Goal: Information Seeking & Learning: Find specific page/section

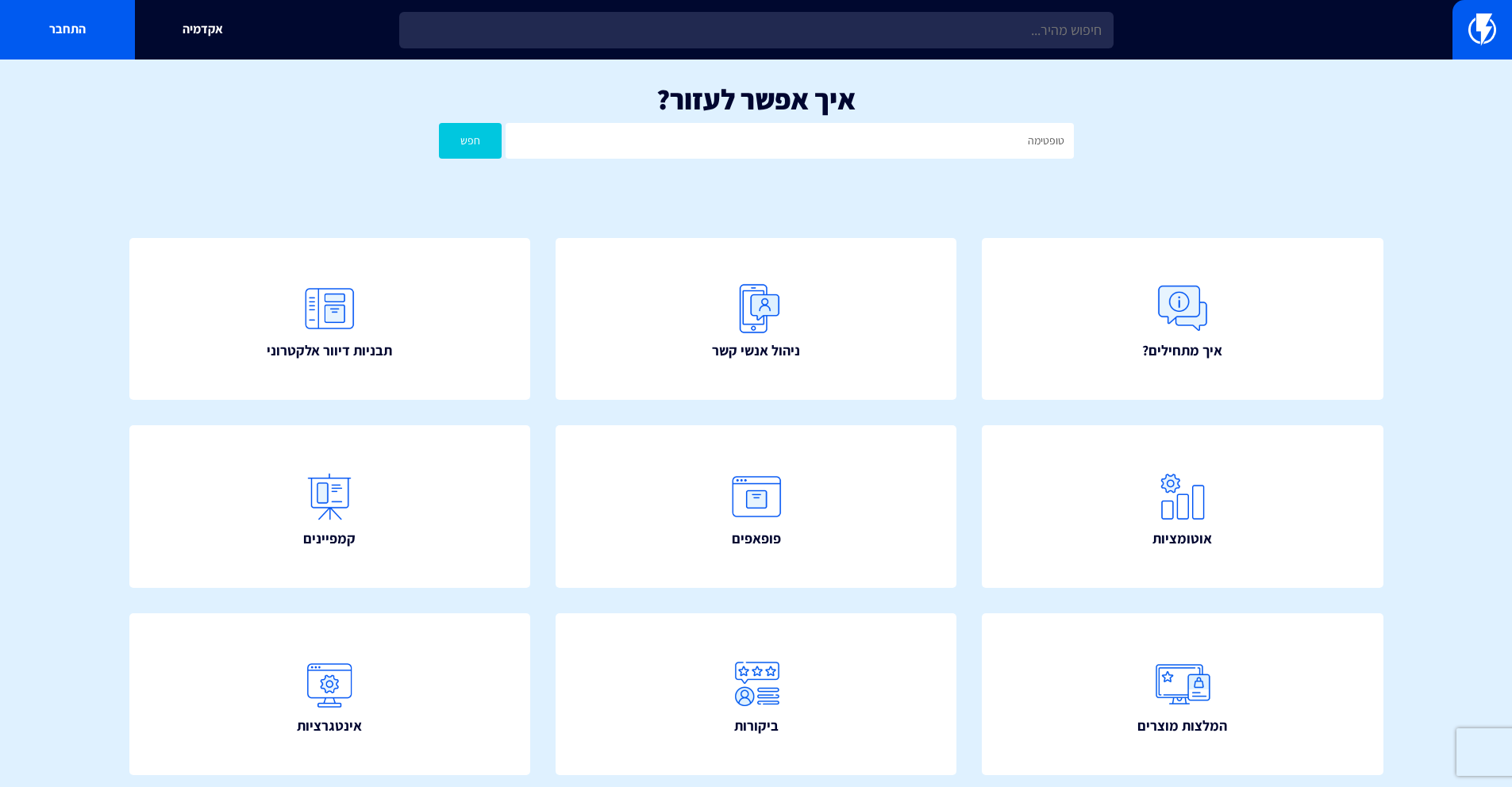
click at [1067, 146] on input "טופטימה" at bounding box center [789, 141] width 568 height 36
drag, startPoint x: 1057, startPoint y: 143, endPoint x: 1068, endPoint y: 142, distance: 11.0
click at [1068, 143] on input "טופטימה" at bounding box center [789, 141] width 568 height 36
type input "אופטימה"
click at [439, 123] on button "חפש" at bounding box center [470, 141] width 63 height 36
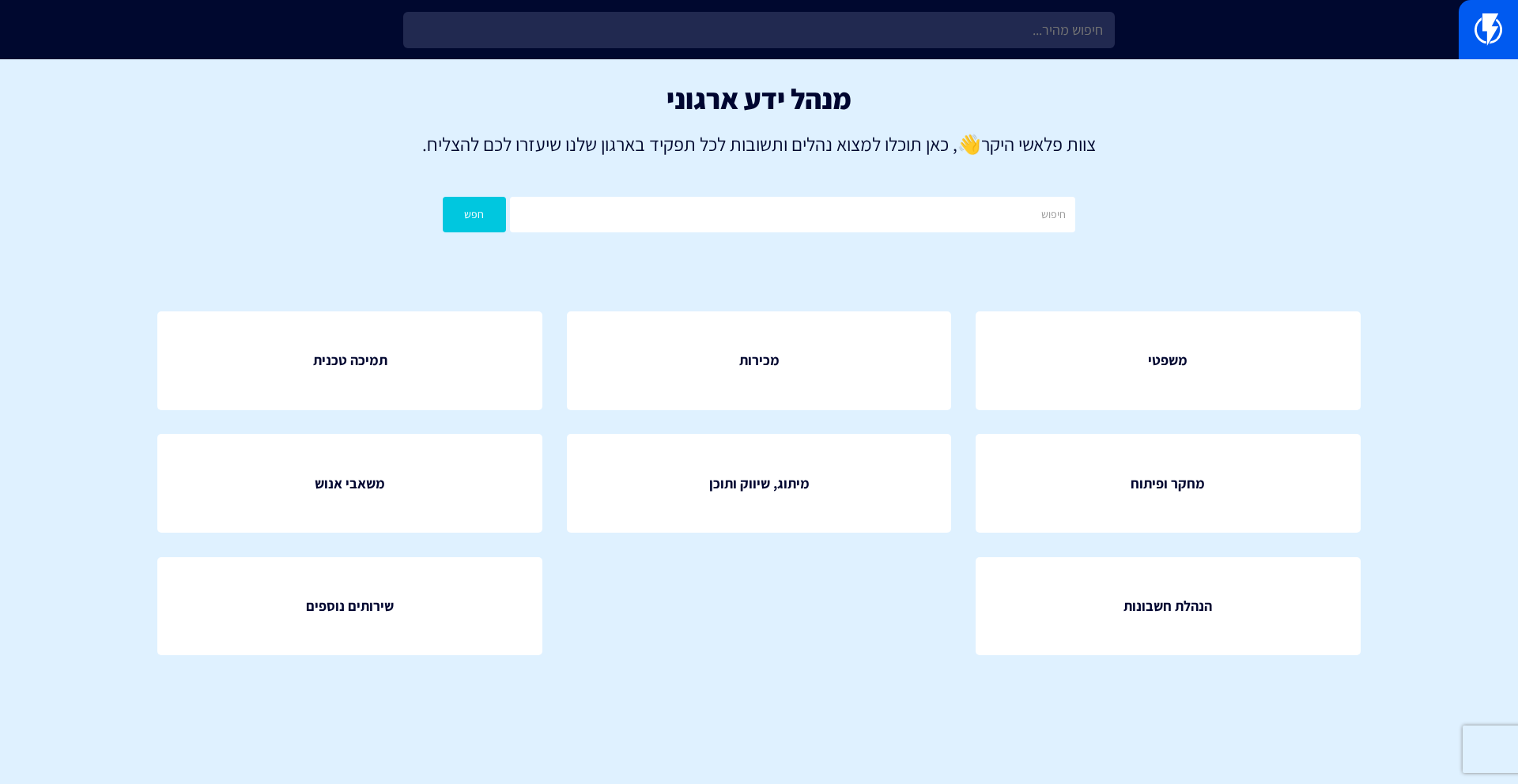
click at [823, 257] on div "מנהל ידע ארגוני צוות פלאשי היקר 👋 , כאן תוכלו למצוא נהלים ותשובות לכל תפקיד באר…" at bounding box center [759, 162] width 1518 height 205
click at [844, 209] on input "text" at bounding box center [793, 214] width 565 height 36
type input "ט"
type input "אופטימה"
click at [443, 196] on button "חפש" at bounding box center [474, 214] width 63 height 36
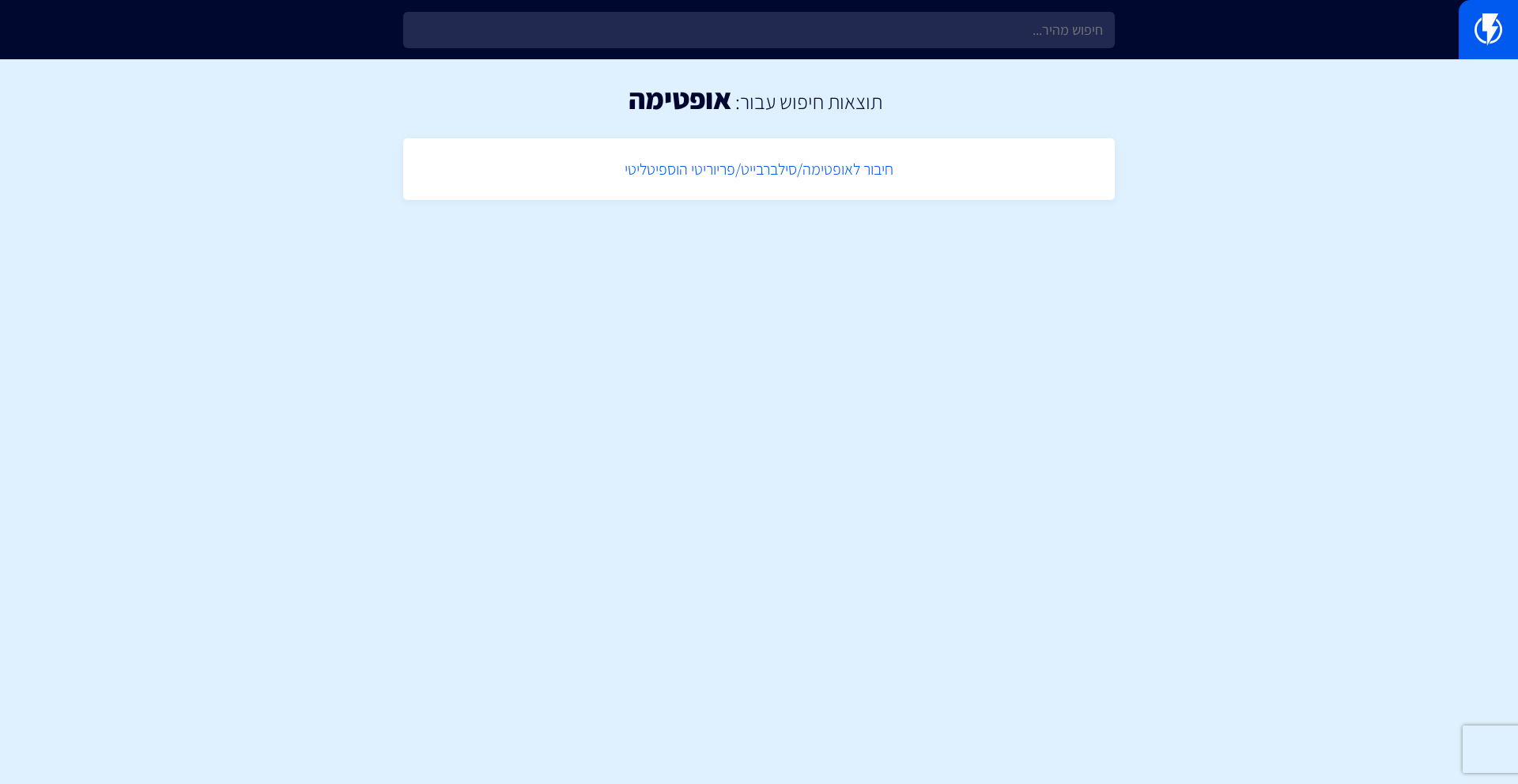
click at [813, 165] on link "חיבור לאופטימה/סילברבייט/פריוריטי הוספיטליטי" at bounding box center [759, 169] width 696 height 46
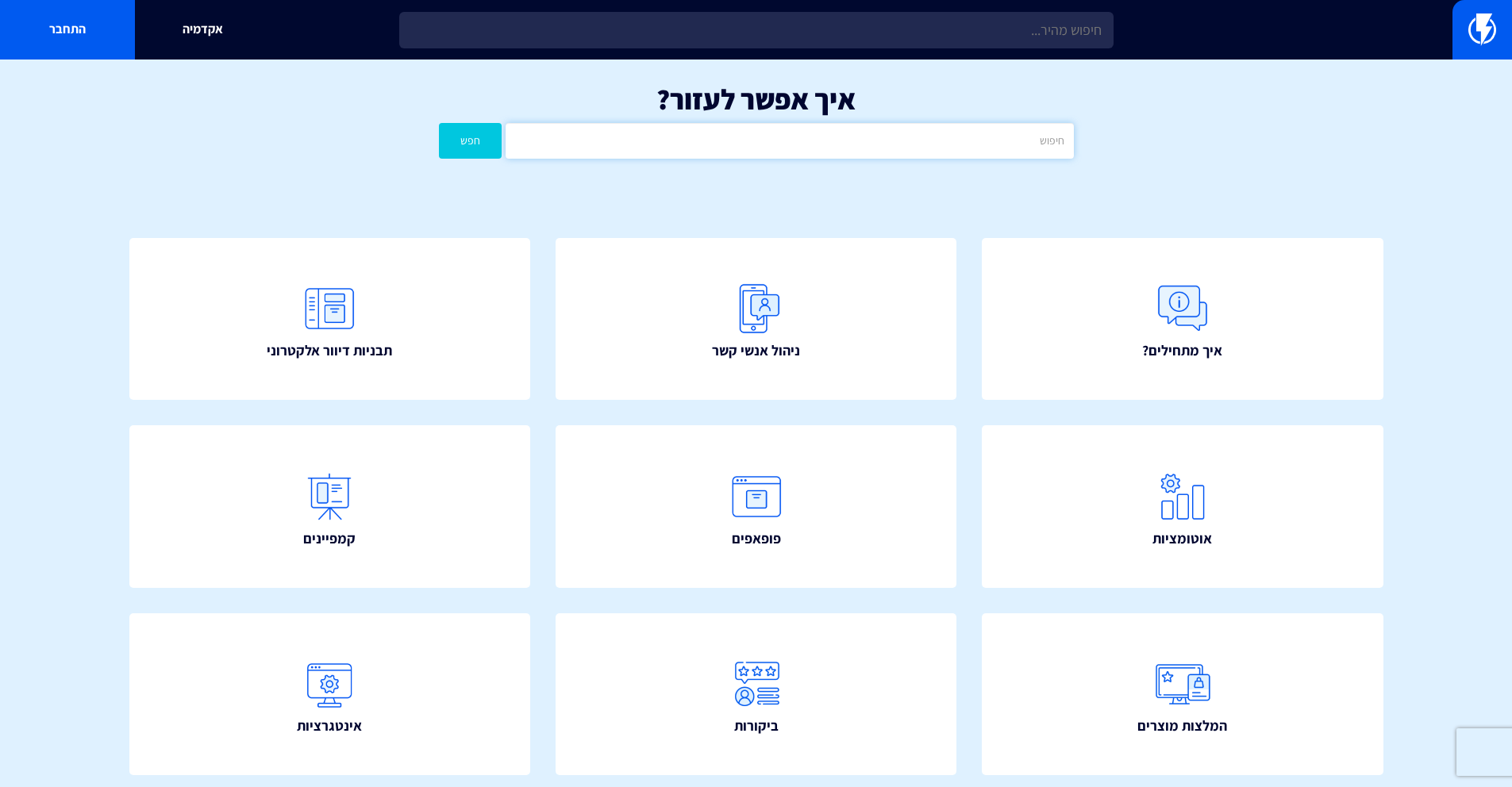
click at [885, 139] on input "text" at bounding box center [789, 141] width 568 height 36
type input "optima"
click at [439, 123] on button "חפש" at bounding box center [470, 141] width 63 height 36
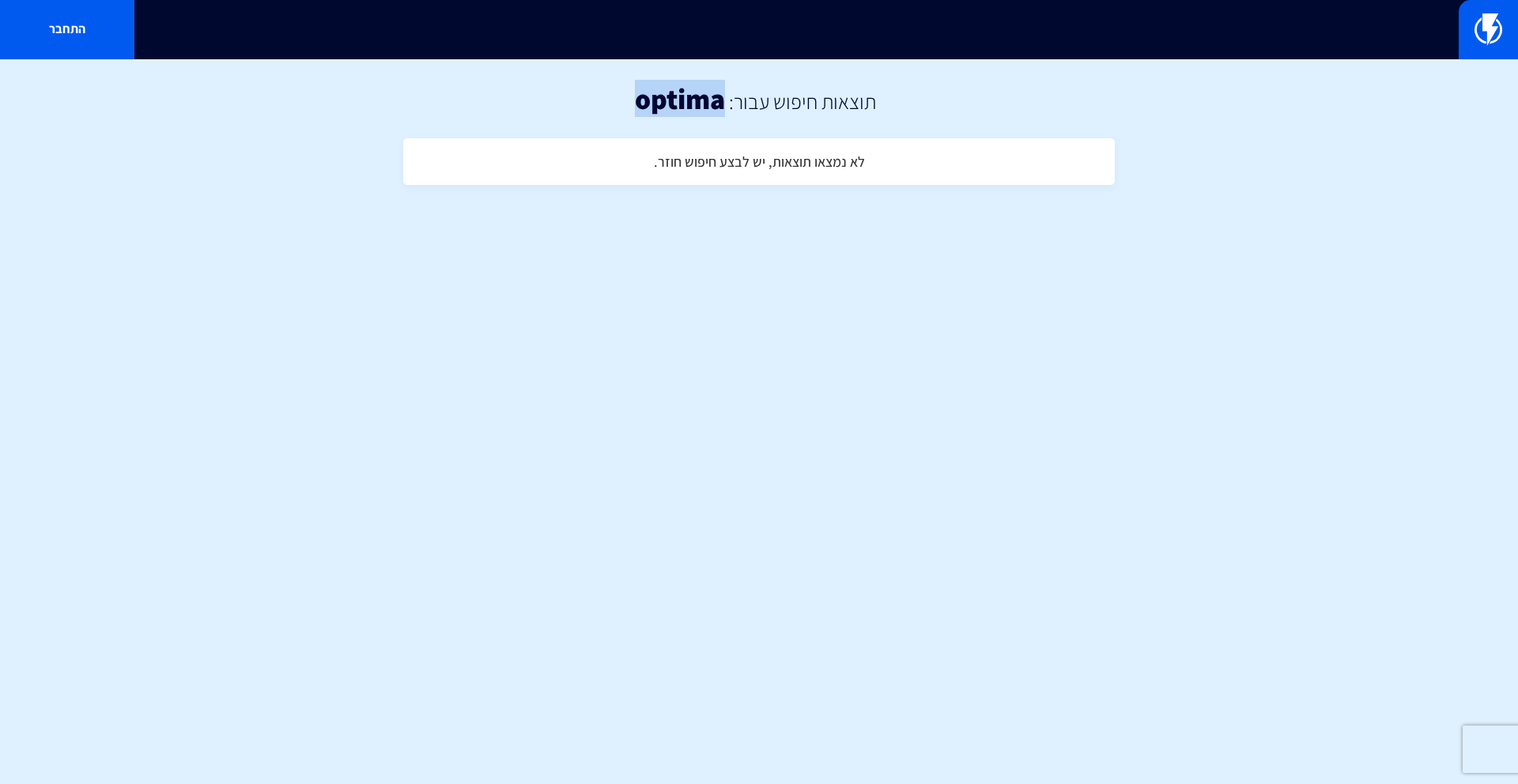
drag, startPoint x: 720, startPoint y: 104, endPoint x: 598, endPoint y: 102, distance: 122.0
click at [598, 102] on div "תוצאות חיפוש עבור: optima" at bounding box center [759, 99] width 1518 height 79
copy h1 "optima"
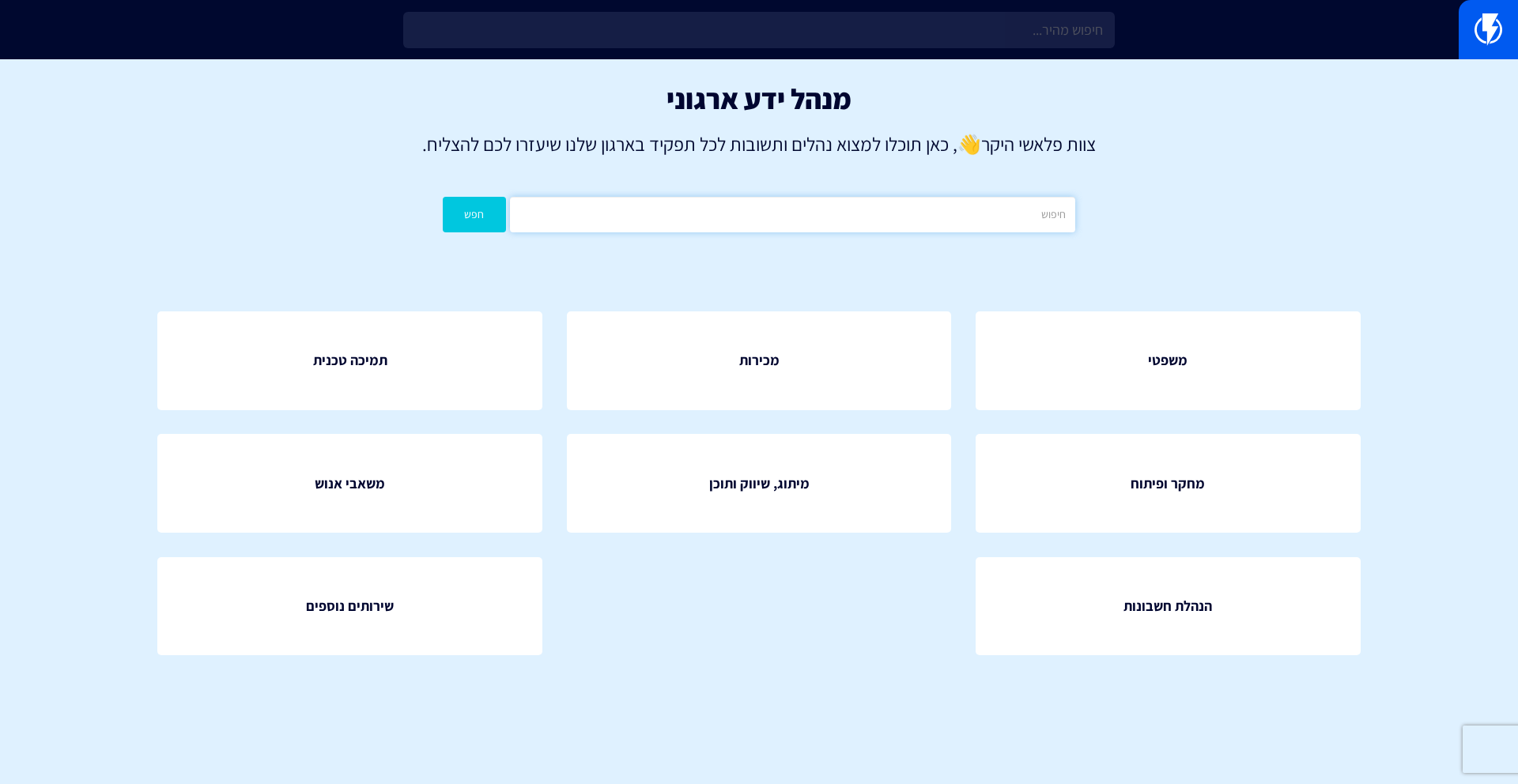
click at [863, 210] on input "text" at bounding box center [793, 214] width 565 height 36
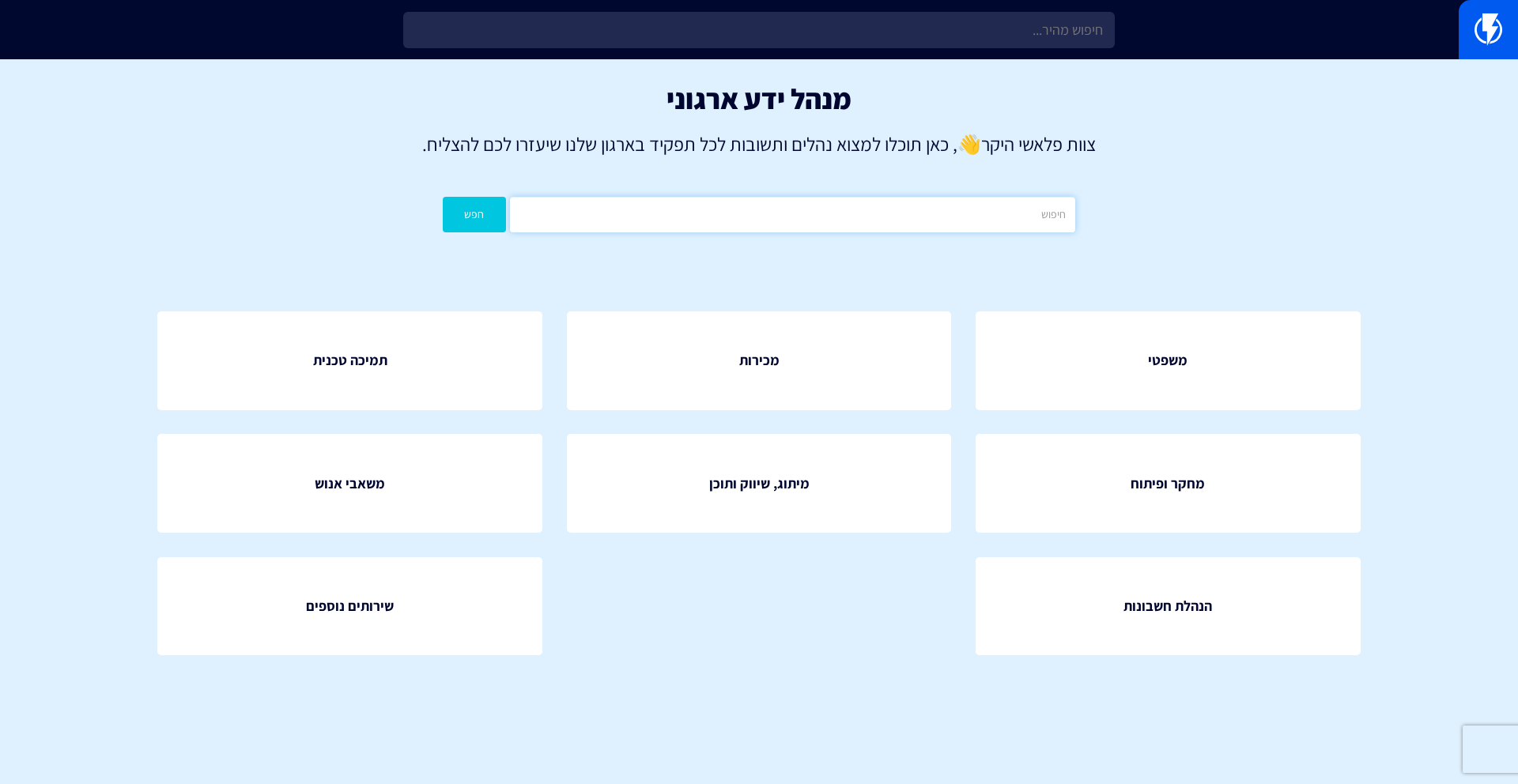
paste input "optima"
type input "optima"
click at [443, 196] on button "חפש" at bounding box center [474, 214] width 63 height 36
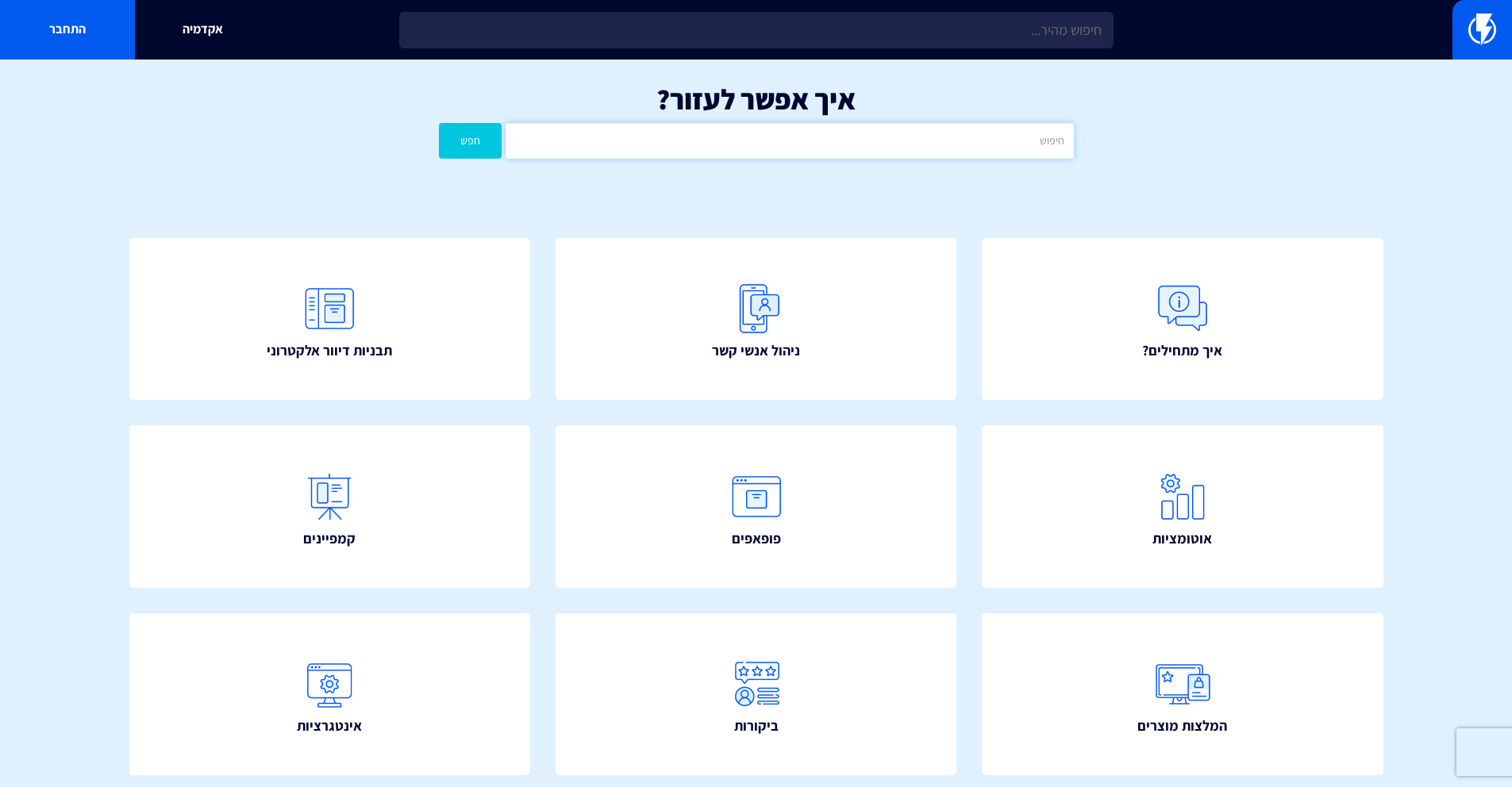
click at [870, 146] on input "text" at bounding box center [789, 141] width 568 height 36
type input "ישראכרט"
click at [439, 123] on button "חפש" at bounding box center [470, 141] width 63 height 36
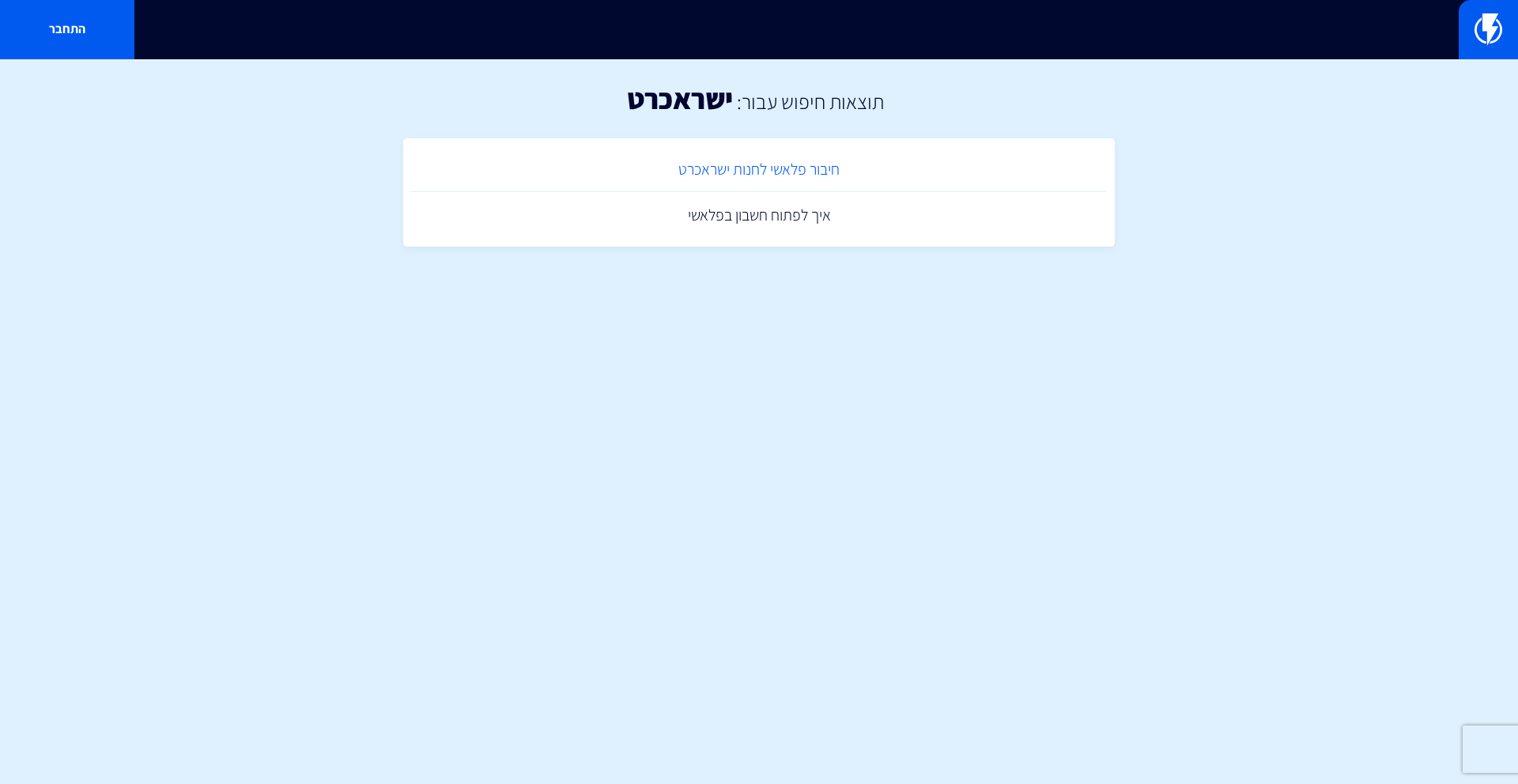
click at [829, 177] on link "חיבור פלאשי לחנות ישראכרט" at bounding box center [759, 169] width 696 height 46
